Goal: Transaction & Acquisition: Purchase product/service

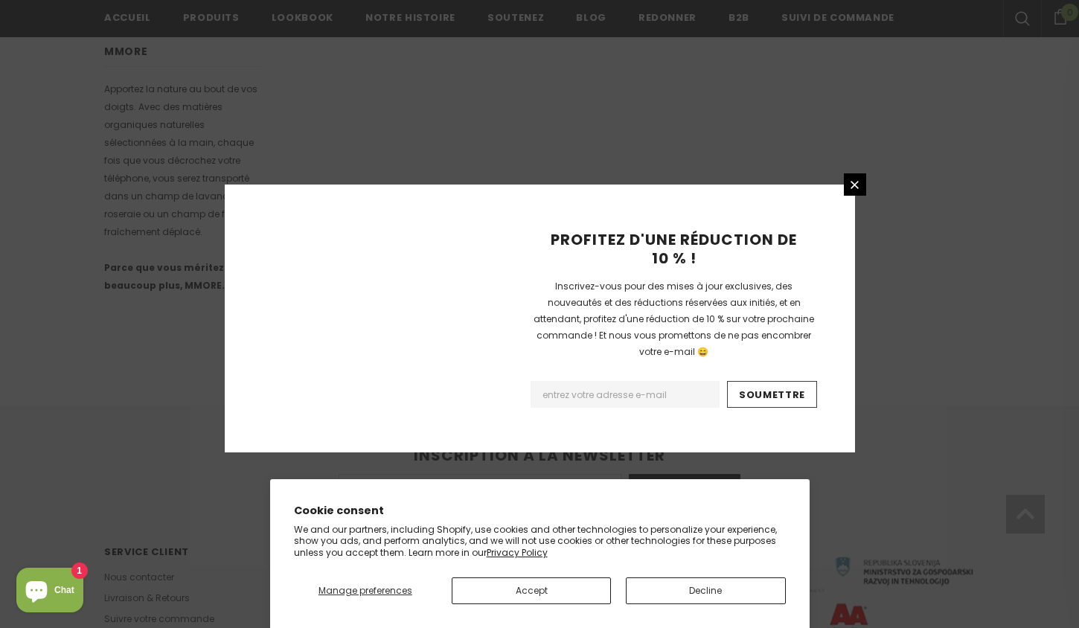
scroll to position [933, 0]
